Goal: Task Accomplishment & Management: Complete application form

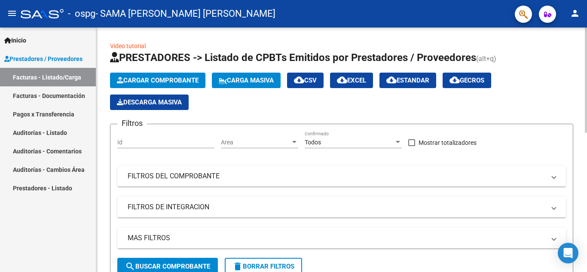
click at [148, 78] on span "Cargar Comprobante" at bounding box center [158, 81] width 82 height 8
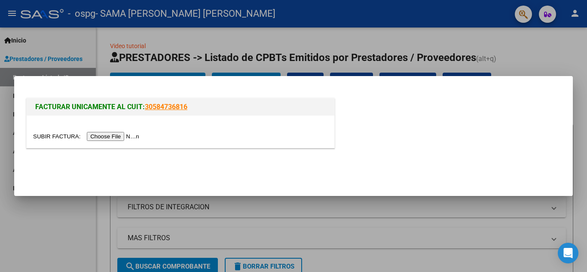
click at [130, 132] on input "file" at bounding box center [87, 136] width 109 height 9
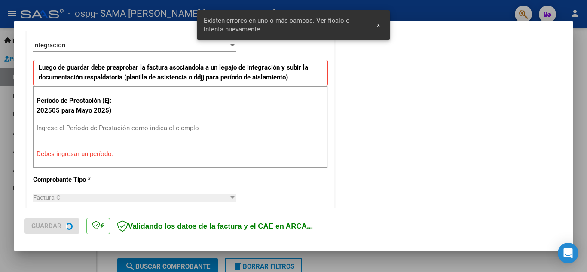
scroll to position [211, 0]
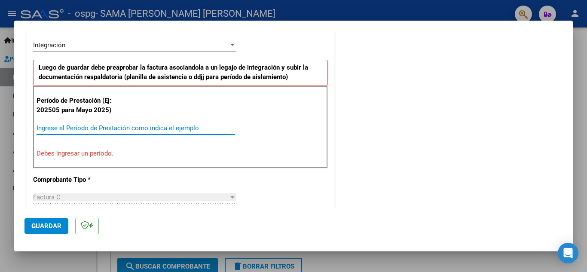
click at [160, 126] on input "Ingrese el Período de Prestación como indica el ejemplo" at bounding box center [136, 128] width 199 height 8
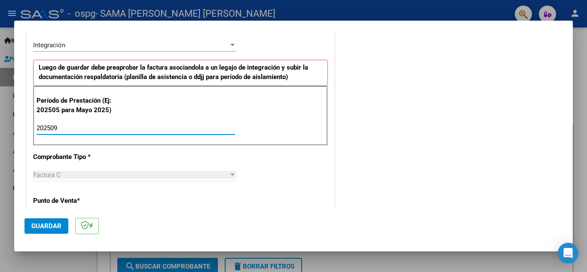
type input "202509"
click at [46, 222] on span "Guardar" at bounding box center [46, 226] width 30 height 8
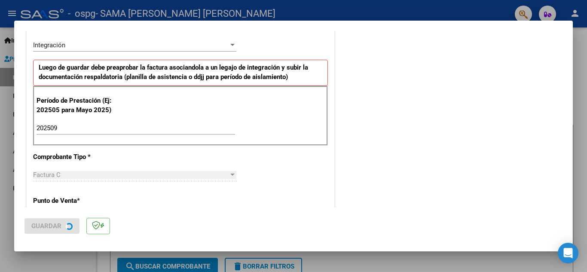
scroll to position [0, 0]
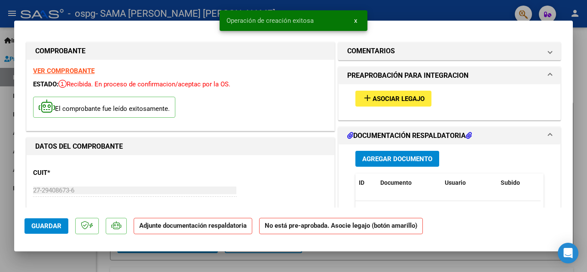
click at [362, 95] on mat-icon "add" at bounding box center [367, 98] width 10 height 10
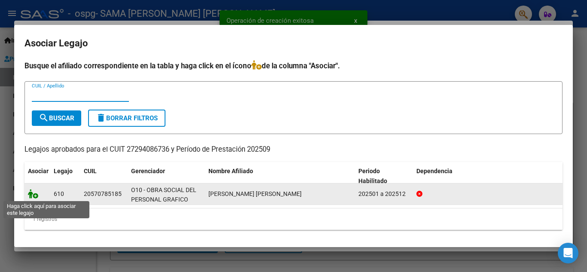
click at [35, 197] on icon at bounding box center [33, 193] width 10 height 9
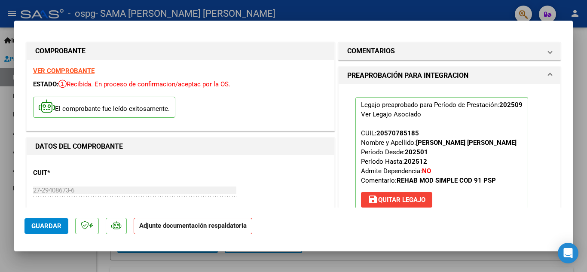
click at [209, 222] on p "Adjunte documentación respaldatoria" at bounding box center [193, 226] width 119 height 17
click at [210, 225] on strong "Adjunte documentación respaldatoria" at bounding box center [192, 226] width 107 height 8
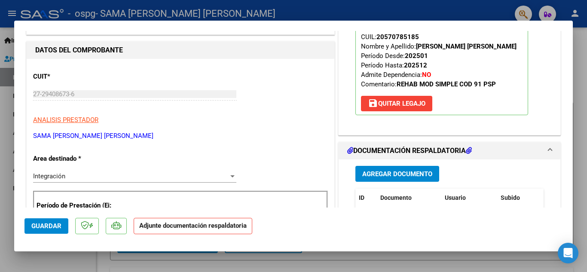
scroll to position [181, 0]
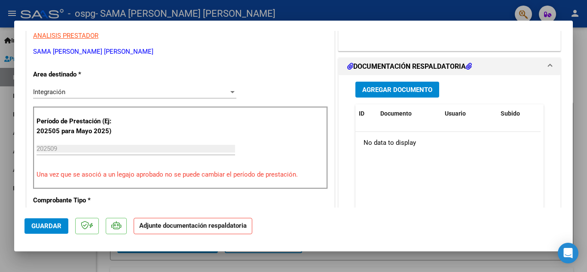
click at [436, 88] on div "Agregar Documento" at bounding box center [450, 90] width 188 height 16
click at [380, 93] on span "Agregar Documento" at bounding box center [397, 90] width 70 height 8
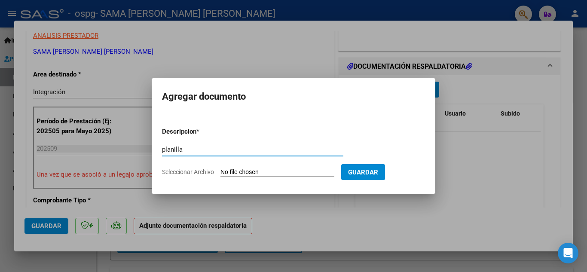
type input "planilla"
click at [243, 174] on input "Seleccionar Archivo" at bounding box center [278, 173] width 114 height 8
type input "C:\fakepath\2025-10-09 14.50.30.pdf"
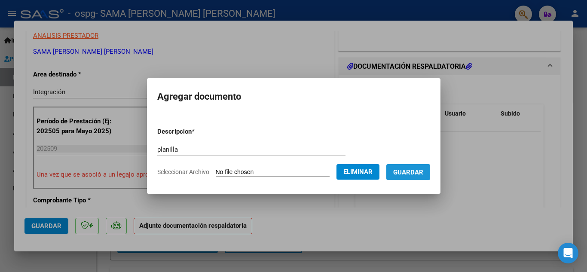
click at [424, 171] on span "Guardar" at bounding box center [408, 173] width 30 height 8
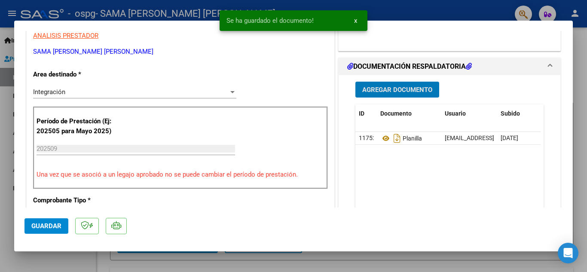
click at [54, 227] on span "Guardar" at bounding box center [46, 226] width 30 height 8
click at [44, 224] on span "Guardar" at bounding box center [46, 226] width 30 height 8
click at [0, 157] on div at bounding box center [293, 136] width 587 height 272
type input "$ 0,00"
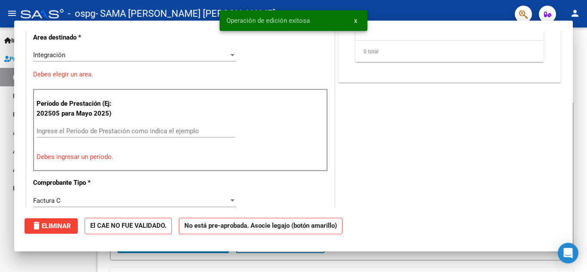
scroll to position [144, 0]
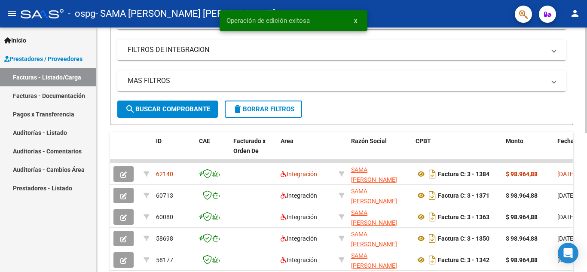
click at [586, 157] on div at bounding box center [586, 149] width 2 height 105
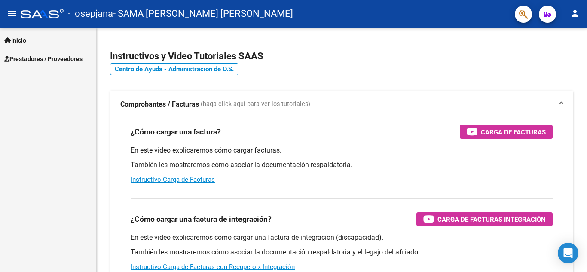
click at [57, 67] on div "Inicio Instructivos Contacto OS Prestadores / Proveedores Facturas - Listado/Ca…" at bounding box center [48, 150] width 96 height 245
click at [56, 61] on span "Prestadores / Proveedores" at bounding box center [43, 58] width 78 height 9
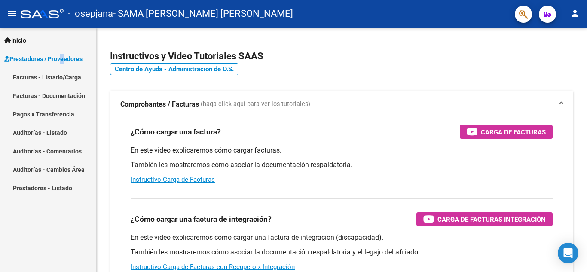
click at [44, 75] on link "Facturas - Listado/Carga" at bounding box center [48, 77] width 96 height 18
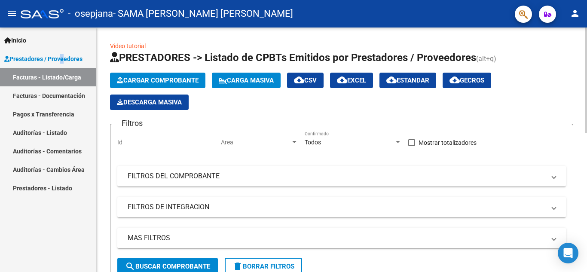
click at [145, 86] on button "Cargar Comprobante" at bounding box center [157, 80] width 95 height 15
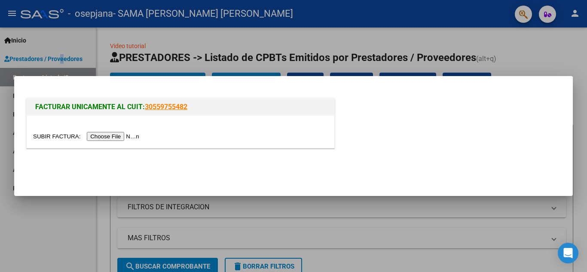
click at [127, 138] on input "file" at bounding box center [87, 136] width 109 height 9
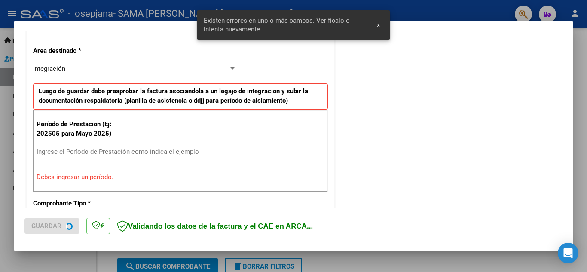
scroll to position [195, 0]
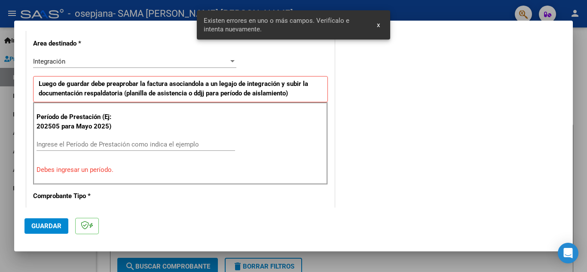
click at [128, 149] on div "Ingrese el Período de Prestación como indica el ejemplo" at bounding box center [136, 144] width 199 height 13
click at [124, 146] on input "Ingrese el Período de Prestación como indica el ejemplo" at bounding box center [136, 145] width 199 height 8
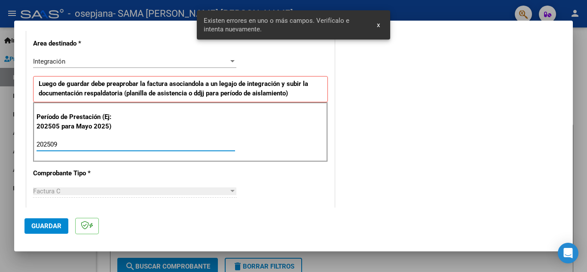
type input "202509"
click at [45, 226] on span "Guardar" at bounding box center [46, 226] width 30 height 8
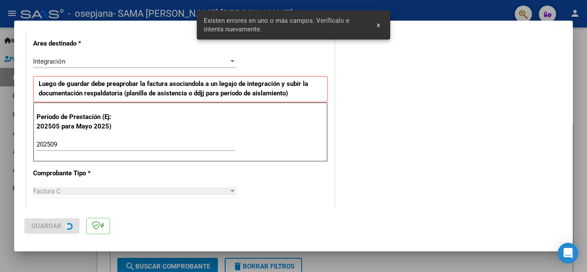
scroll to position [0, 0]
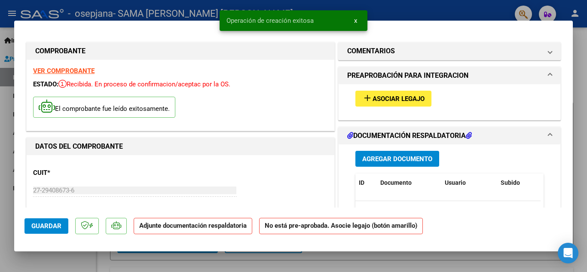
click at [367, 98] on mat-icon "add" at bounding box center [367, 98] width 10 height 10
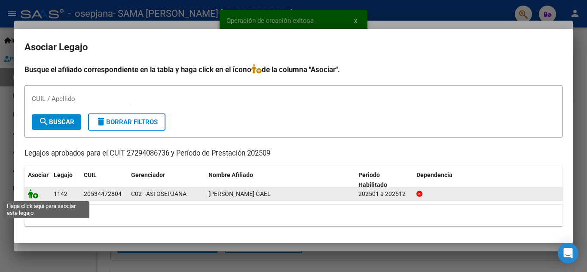
click at [36, 196] on icon at bounding box center [33, 193] width 10 height 9
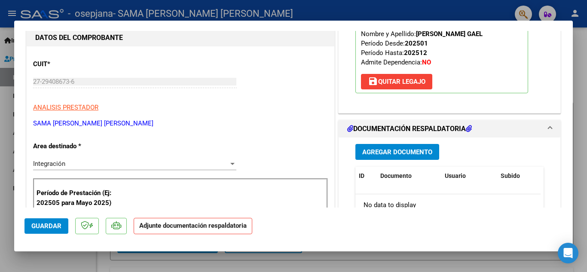
scroll to position [172, 0]
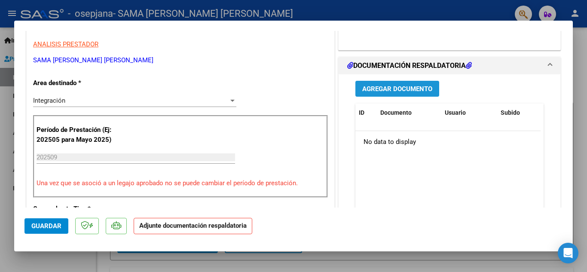
click at [404, 85] on span "Agregar Documento" at bounding box center [397, 89] width 70 height 8
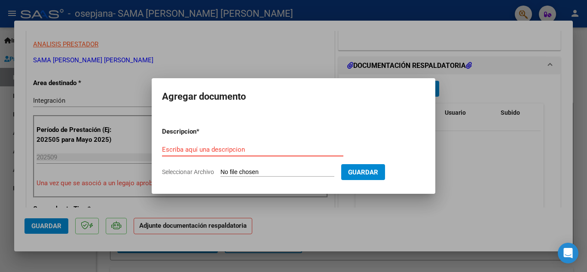
type input "p"
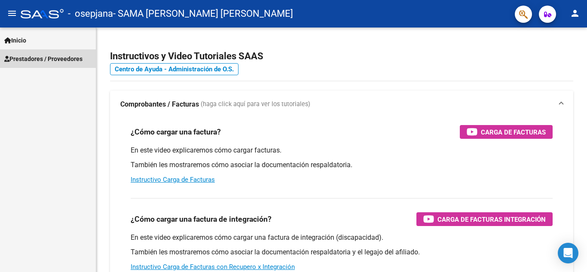
click at [62, 52] on link "Prestadores / Proveedores" at bounding box center [48, 58] width 96 height 18
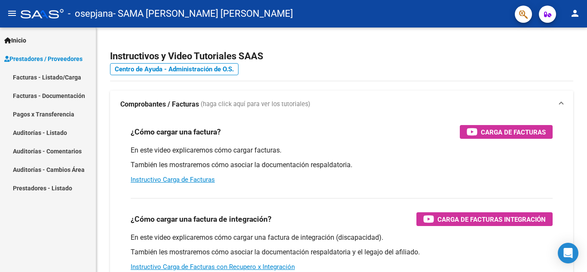
click at [45, 77] on link "Facturas - Listado/Carga" at bounding box center [48, 77] width 96 height 18
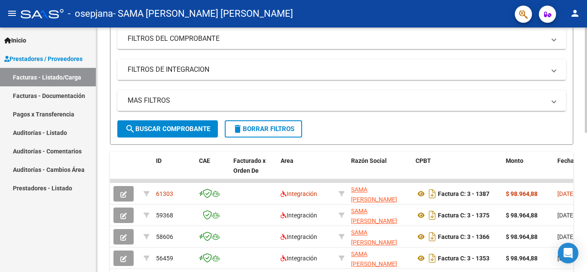
scroll to position [141, 0]
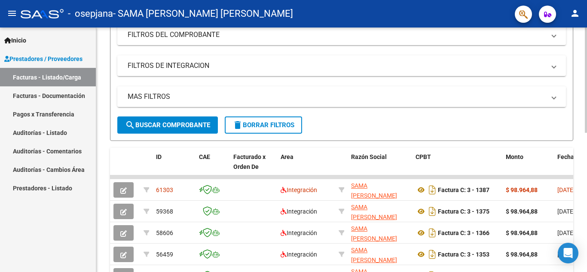
click at [587, 191] on div at bounding box center [586, 142] width 2 height 105
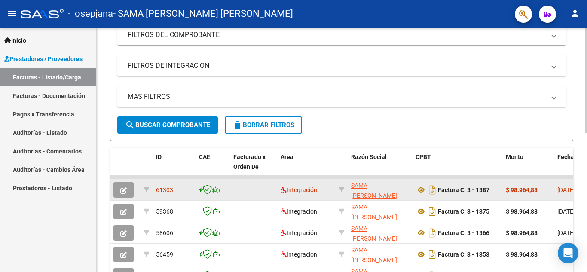
click at [124, 193] on icon "button" at bounding box center [123, 190] width 6 height 6
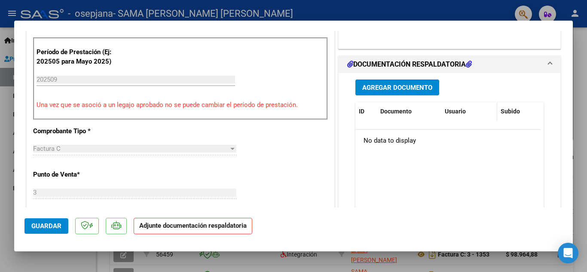
scroll to position [221, 0]
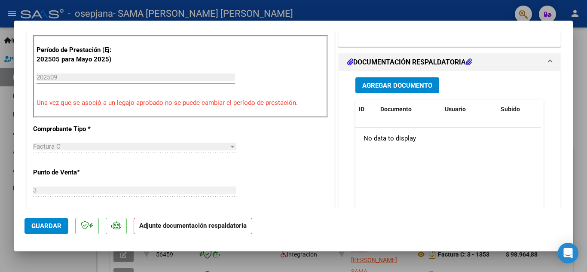
click at [405, 84] on span "Agregar Documento" at bounding box center [397, 86] width 70 height 8
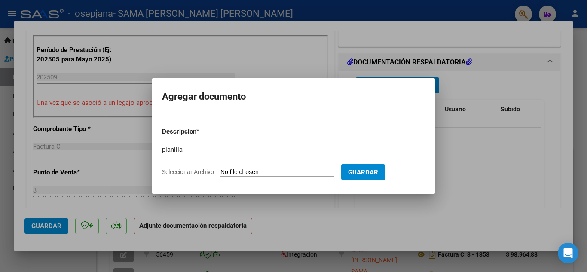
type input "planilla"
click at [261, 175] on input "Seleccionar Archivo" at bounding box center [278, 173] width 114 height 8
type input "C:\fakepath\2025-10-09 14.57.43.pdf"
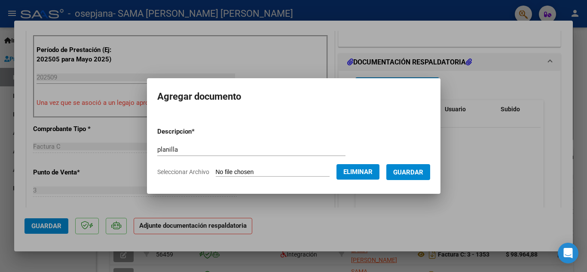
click at [412, 171] on span "Guardar" at bounding box center [408, 173] width 30 height 8
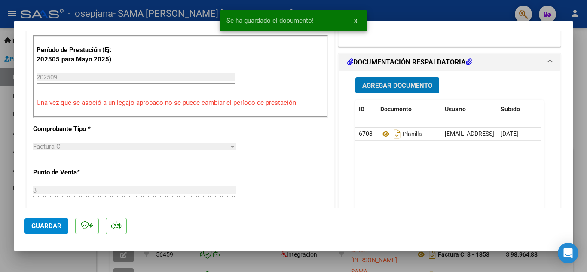
click at [48, 224] on span "Guardar" at bounding box center [46, 226] width 30 height 8
click at [0, 157] on div at bounding box center [293, 136] width 587 height 272
type input "$ 0,00"
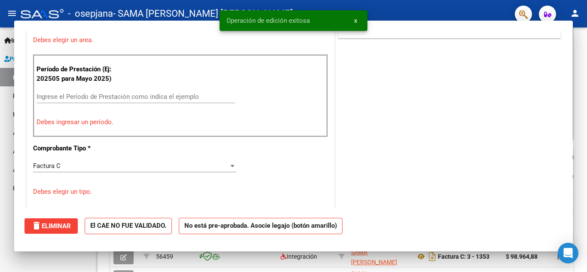
scroll to position [141, 0]
